Goal: Transaction & Acquisition: Purchase product/service

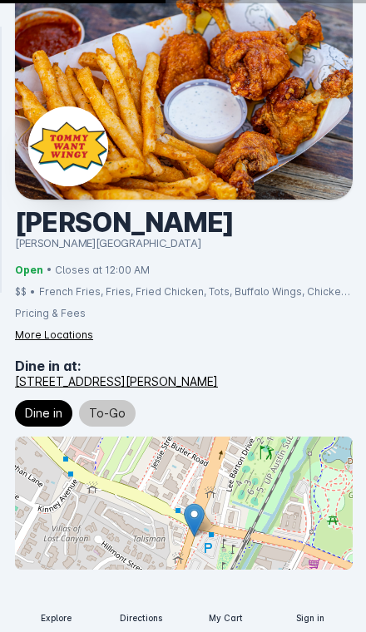
click at [103, 421] on span "To-Go" at bounding box center [107, 413] width 37 height 20
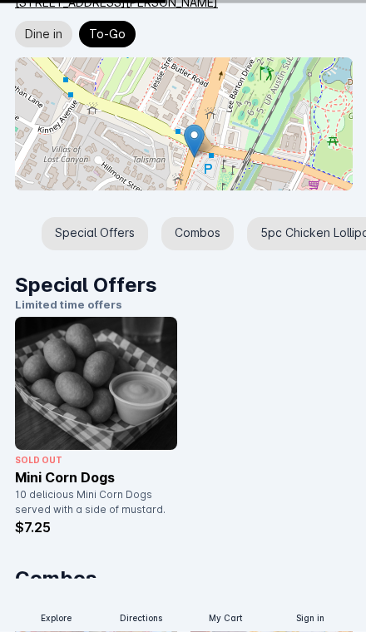
scroll to position [379, 0]
click at [81, 239] on div "Special Offers" at bounding box center [95, 233] width 106 height 33
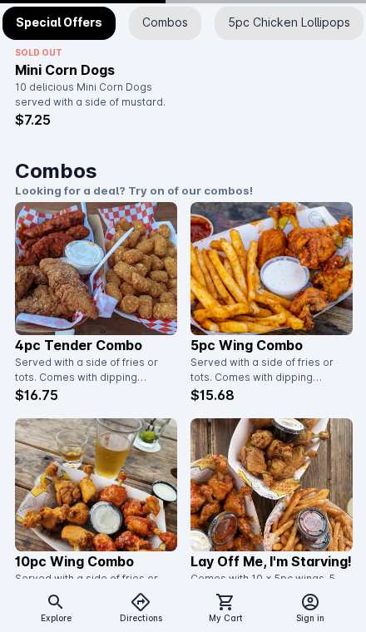
scroll to position [0, 40]
click at [106, 469] on img at bounding box center [96, 484] width 162 height 133
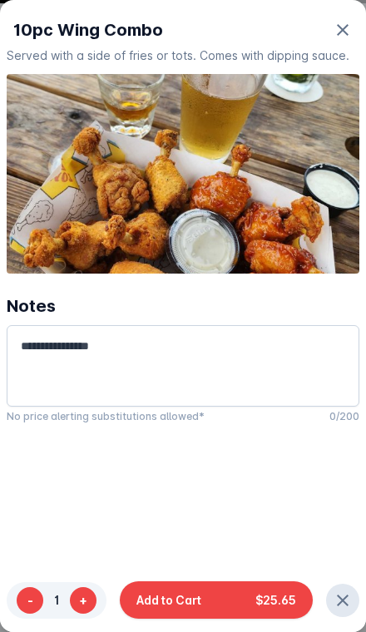
scroll to position [0, 0]
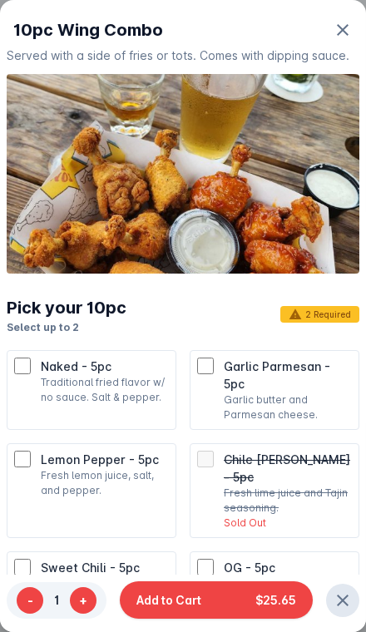
click at [310, 362] on span "Garlic Parmesan - 5pc" at bounding box center [277, 375] width 106 height 32
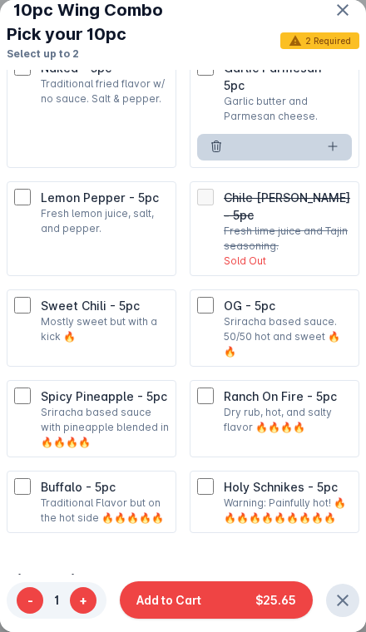
scroll to position [313, 0]
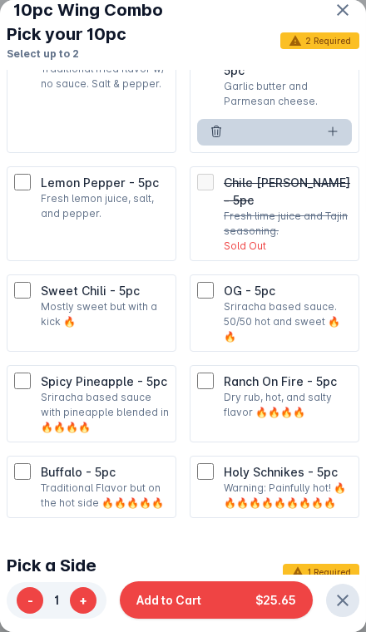
click at [65, 465] on span "Buffalo - 5pc" at bounding box center [78, 472] width 75 height 14
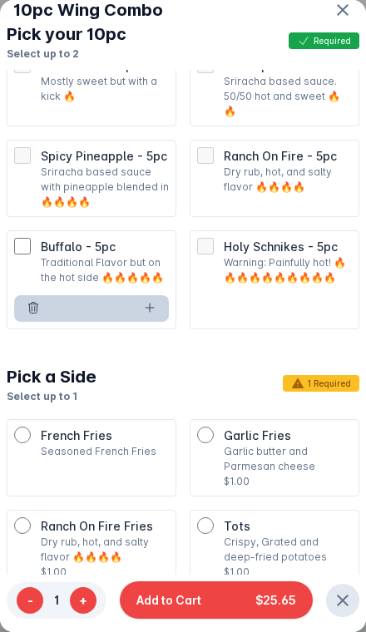
scroll to position [560, 0]
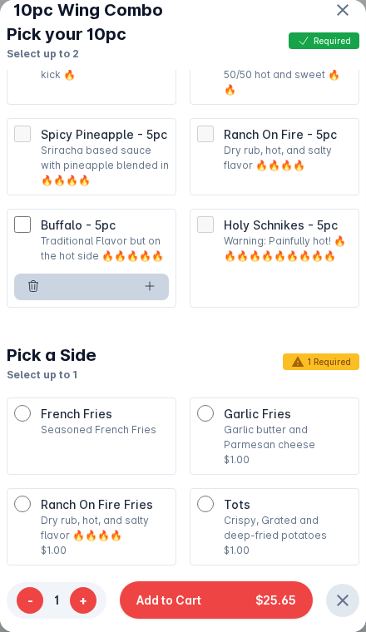
click at [32, 405] on div "French Fries Seasoned French Fries" at bounding box center [91, 421] width 155 height 32
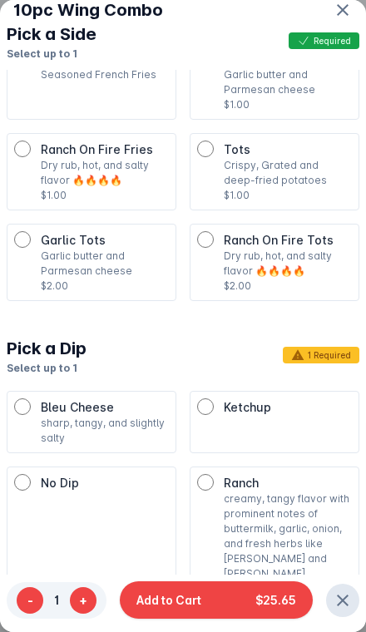
scroll to position [917, 0]
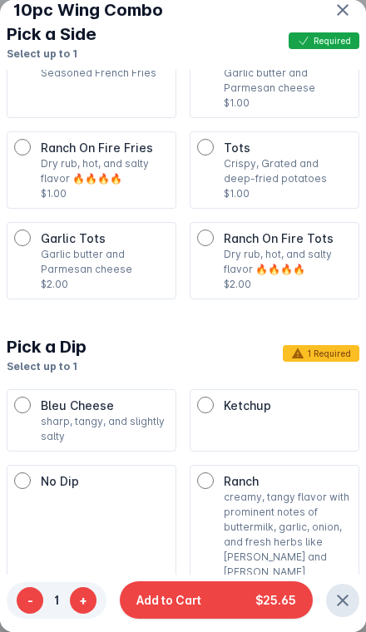
click at [303, 490] on p "creamy, tangy flavor with prominent notes of buttermilk, garlic, onion, and fre…" at bounding box center [288, 535] width 128 height 90
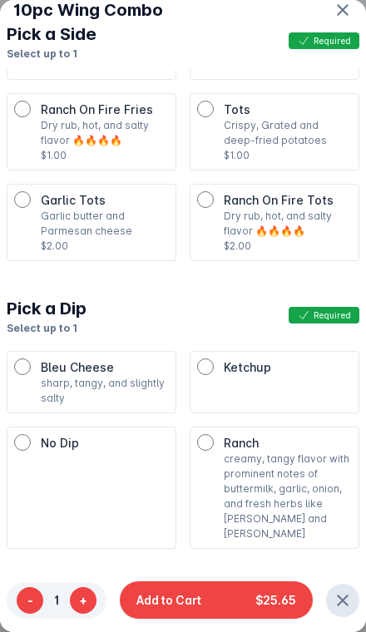
scroll to position [955, 0]
click at [251, 608] on button "Add to Cart $25.65" at bounding box center [216, 599] width 193 height 37
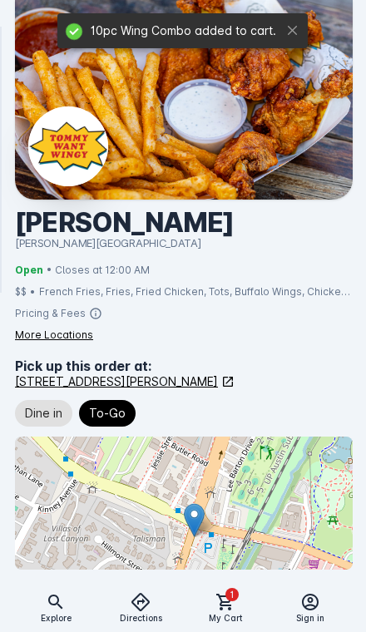
scroll to position [787, 0]
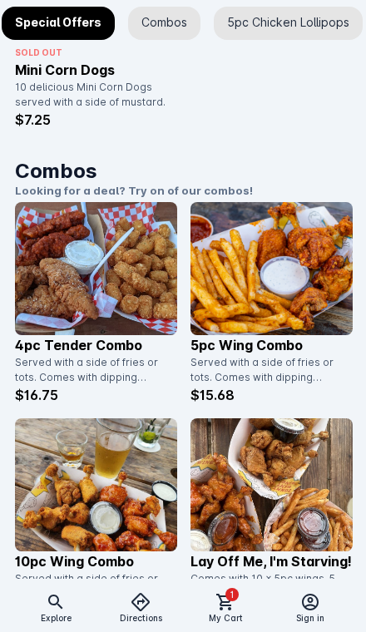
click at [228, 611] on icon at bounding box center [225, 602] width 20 height 20
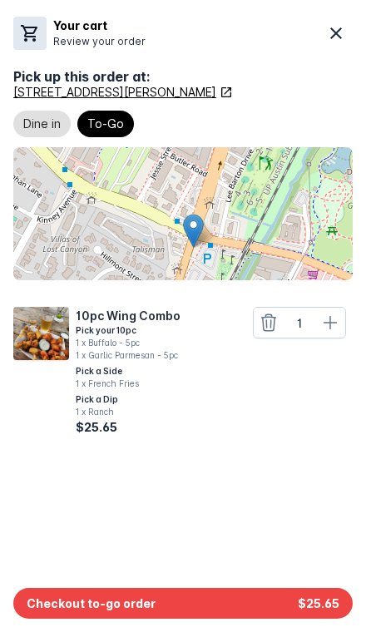
click at [224, 599] on button "Checkout to-go order $25.65" at bounding box center [182, 603] width 339 height 31
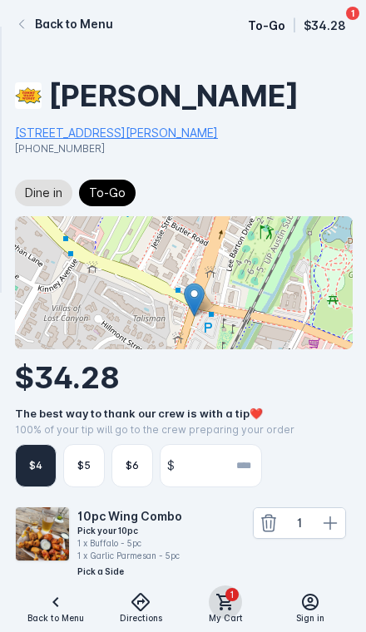
click at [221, 604] on icon at bounding box center [224, 602] width 17 height 17
